Goal: Information Seeking & Learning: Learn about a topic

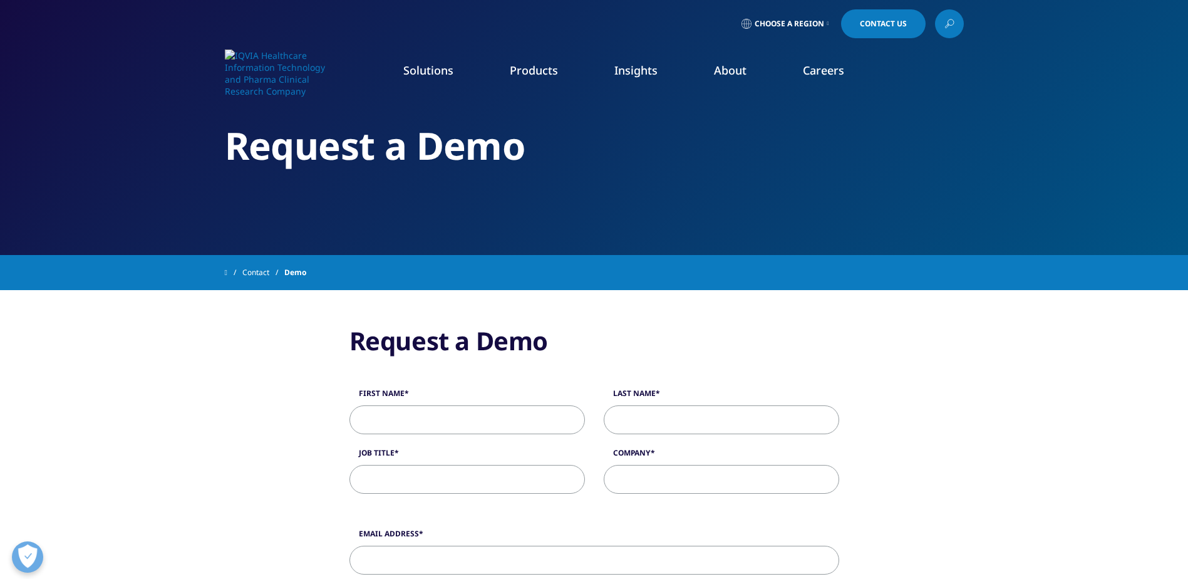
click at [114, 251] on link "Commercialization" at bounding box center [110, 251] width 89 height 14
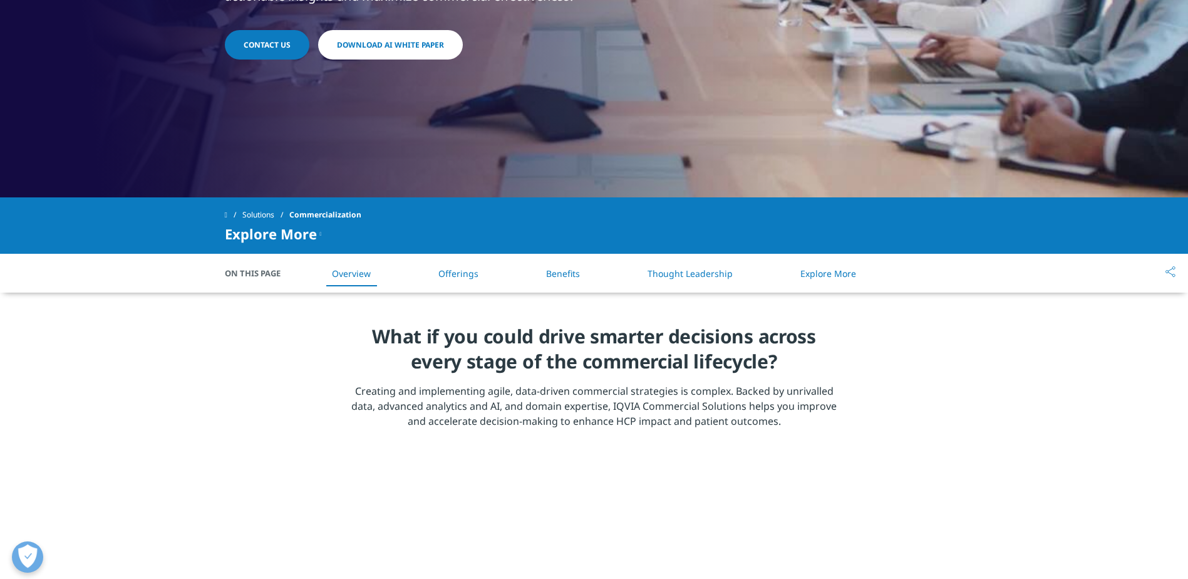
scroll to position [376, 0]
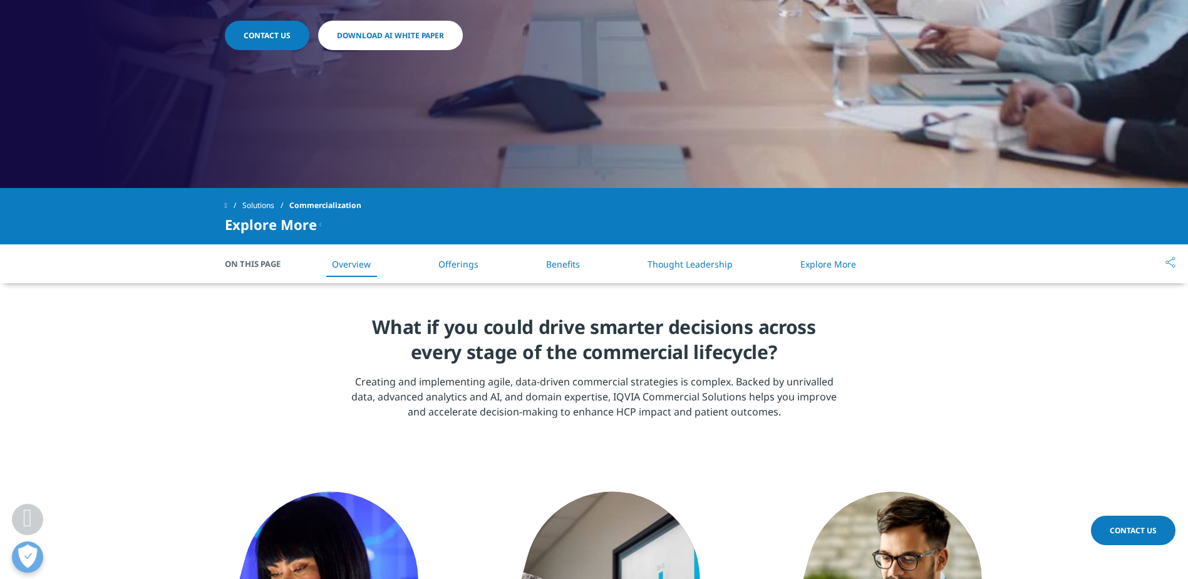
click at [453, 273] on li "Offerings" at bounding box center [458, 264] width 65 height 37
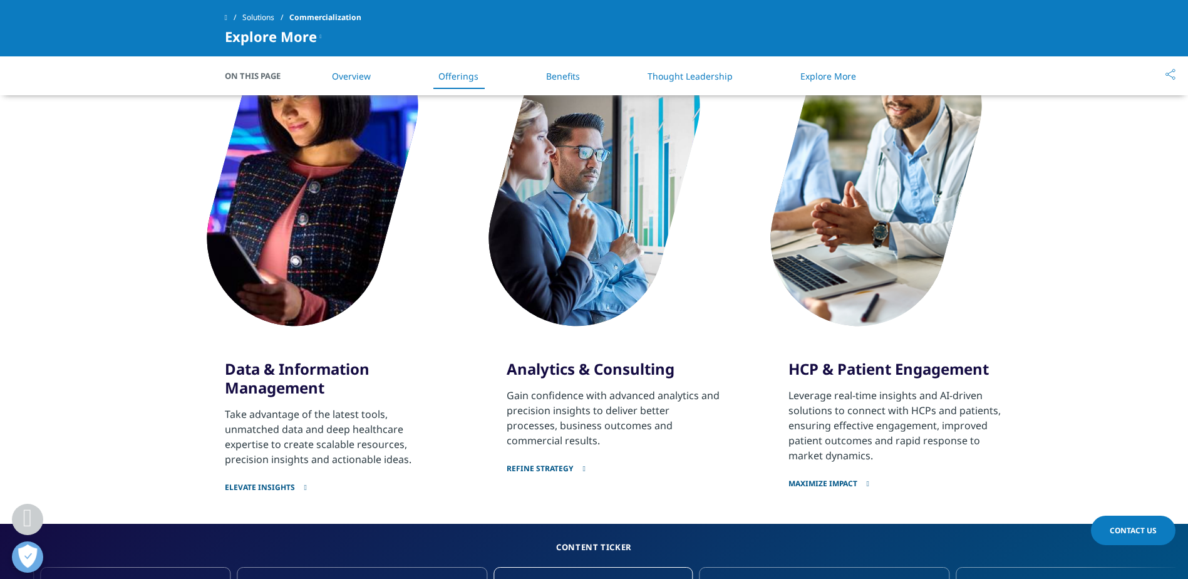
scroll to position [756, 0]
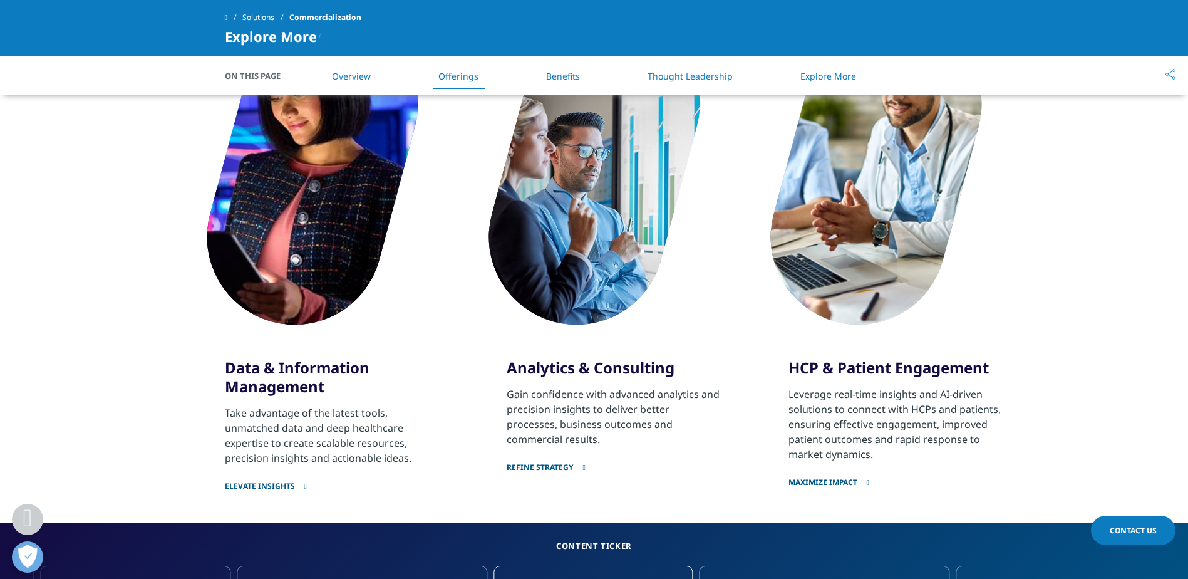
click at [837, 481] on link "Maximize impact" at bounding box center [895, 475] width 215 height 26
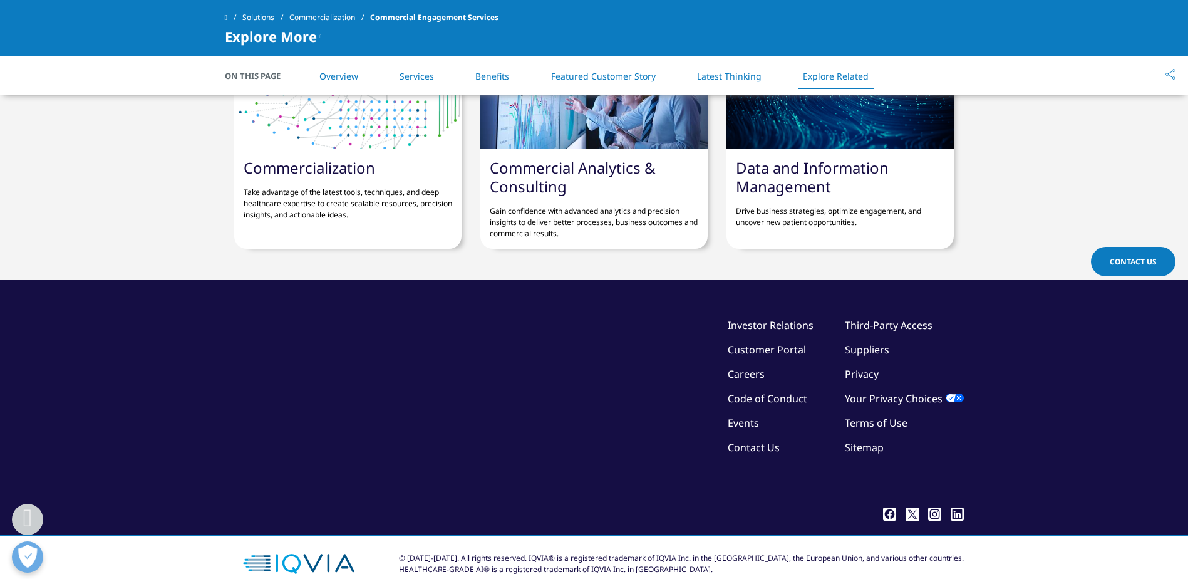
scroll to position [2380, 0]
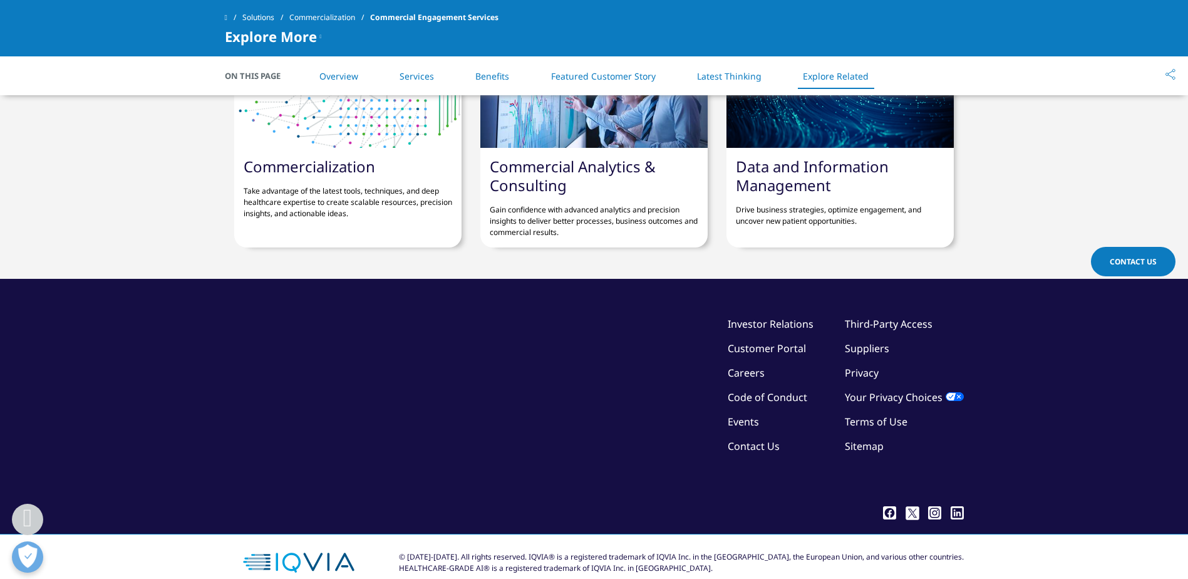
click at [266, 11] on link "Solutions" at bounding box center [265, 17] width 47 height 23
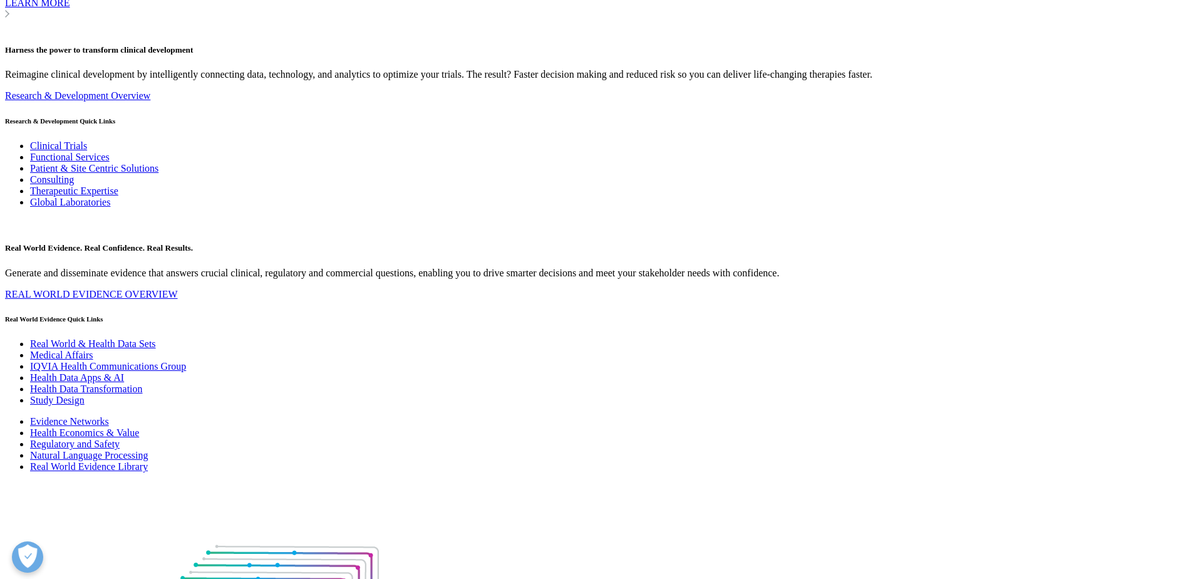
scroll to position [6761, 0]
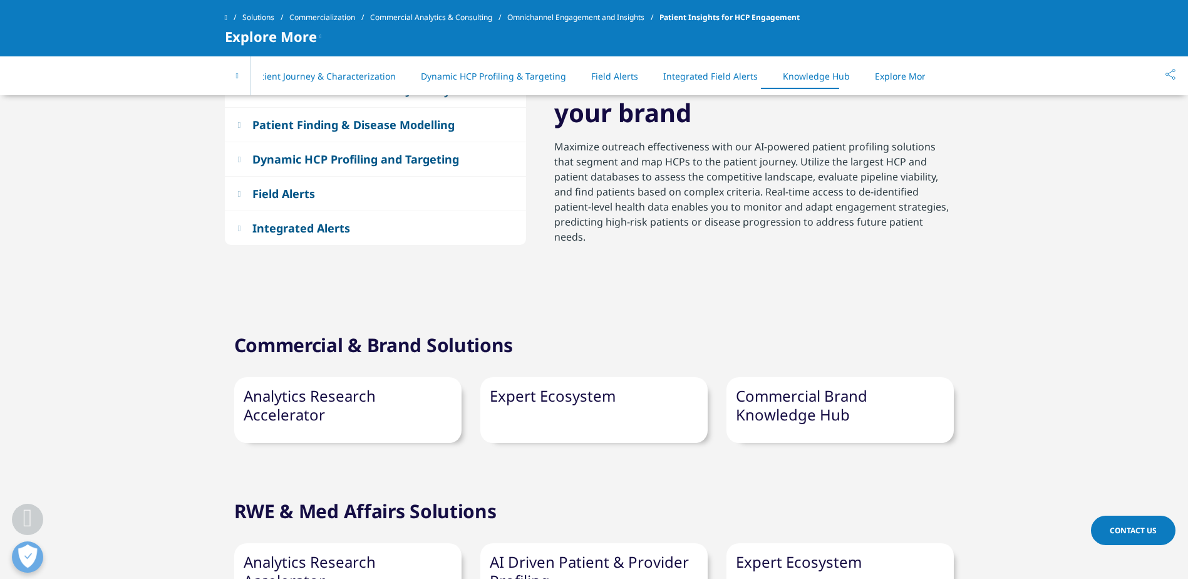
click at [584, 385] on link "Expert Ecosystem" at bounding box center [553, 395] width 126 height 21
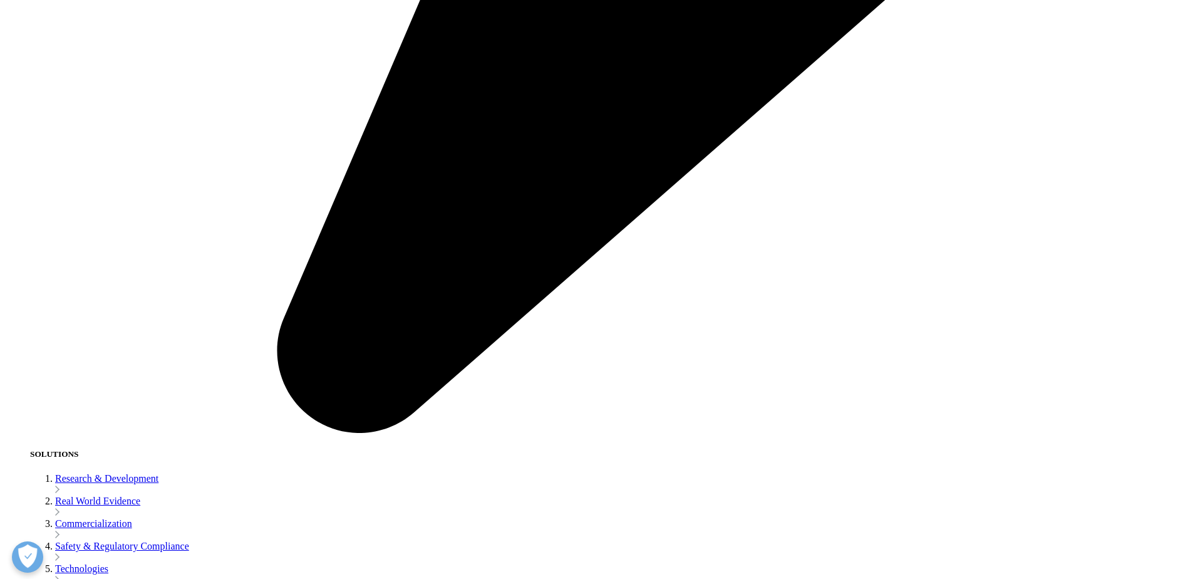
scroll to position [2443, 0]
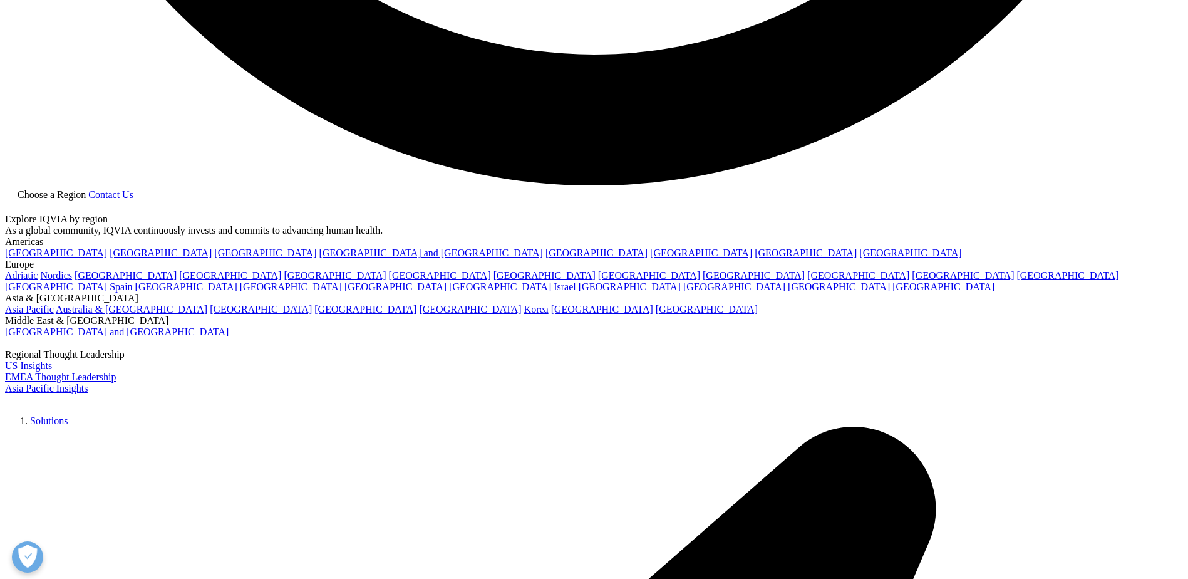
scroll to position [3382, 0]
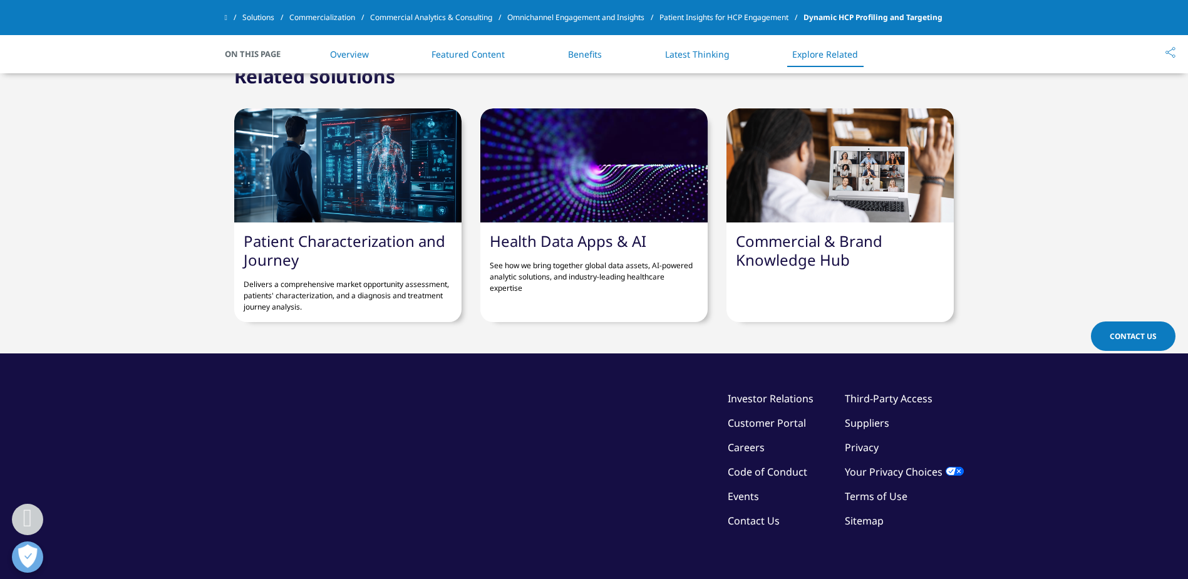
click at [369, 240] on link "Patient Characterization and Journey" at bounding box center [345, 249] width 202 height 39
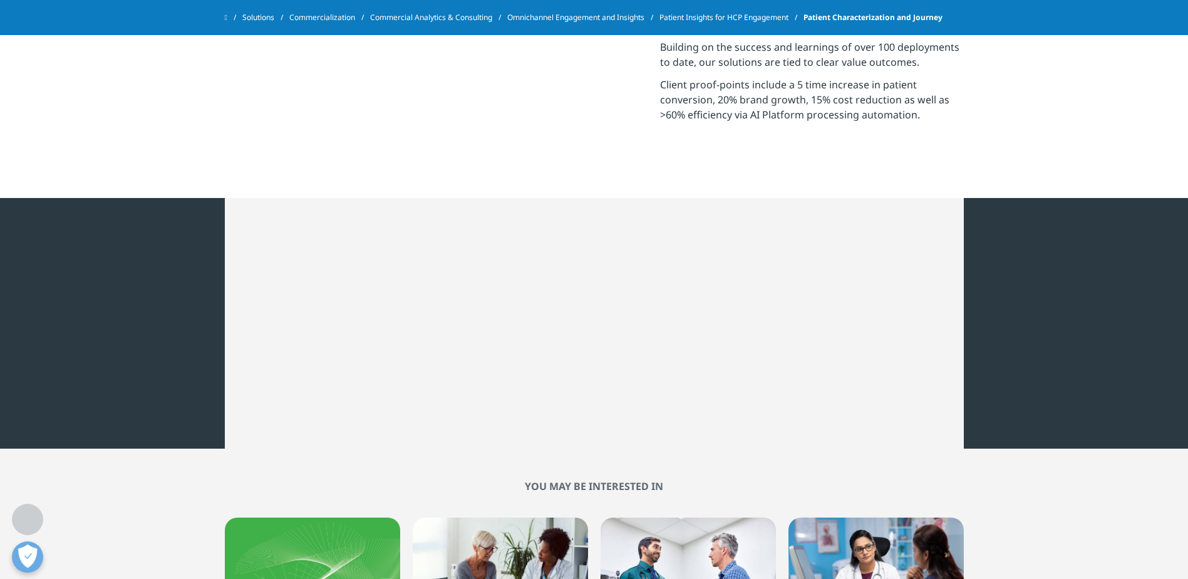
scroll to position [2505, 0]
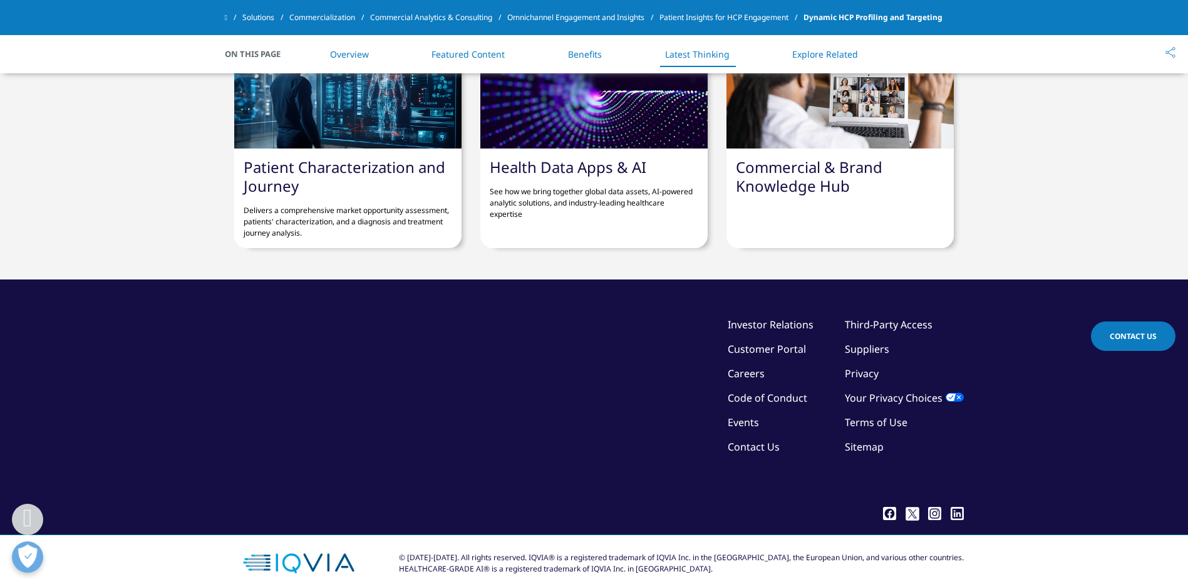
scroll to position [3382, 0]
